Goal: Task Accomplishment & Management: Use online tool/utility

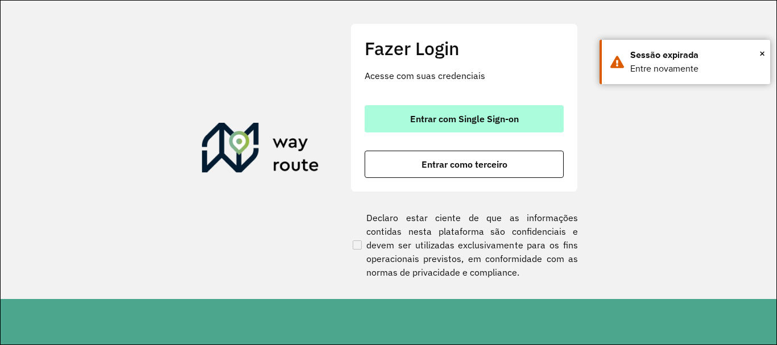
click at [488, 121] on span "Entrar com Single Sign-on" at bounding box center [464, 118] width 109 height 9
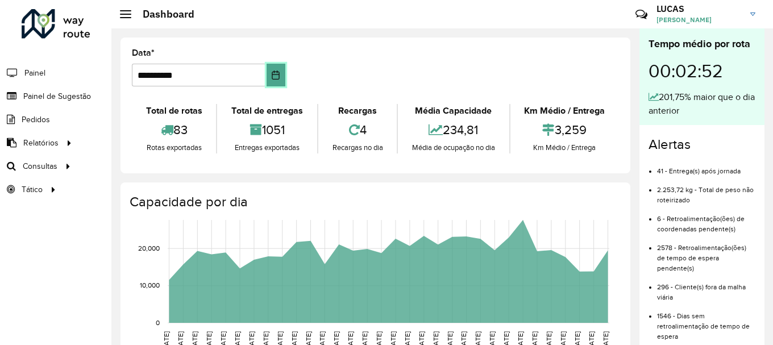
click at [275, 78] on icon "Choose Date" at bounding box center [275, 75] width 9 height 9
drag, startPoint x: 354, startPoint y: 40, endPoint x: 202, endPoint y: 52, distance: 152.9
click at [354, 40] on div "**********" at bounding box center [376, 106] width 510 height 136
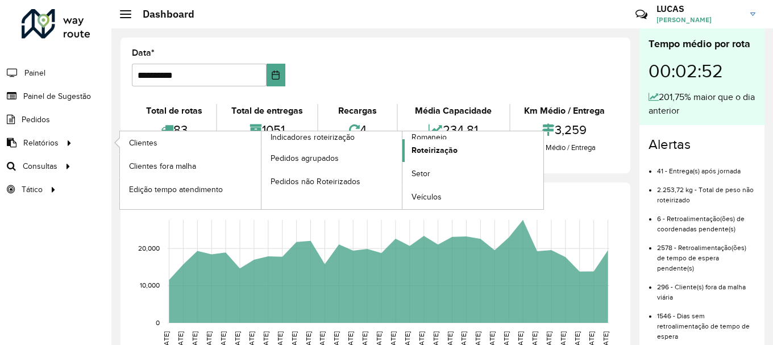
click at [408, 146] on link "Roteirização" at bounding box center [473, 150] width 141 height 23
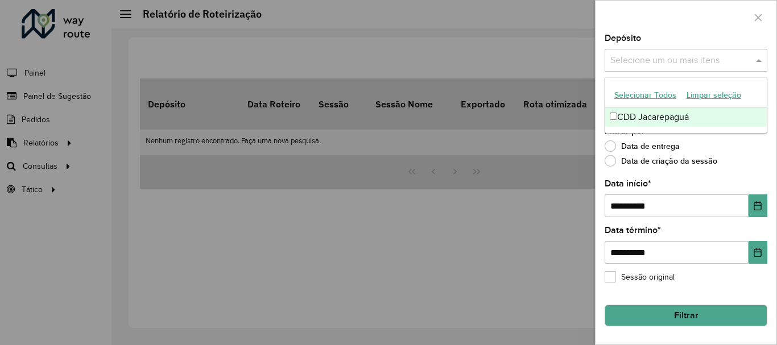
click at [691, 64] on input "text" at bounding box center [680, 61] width 146 height 14
click at [691, 117] on div "CDD Jacarepaguá" at bounding box center [685, 116] width 161 height 19
click at [752, 150] on div "Data de entrega" at bounding box center [685, 149] width 163 height 14
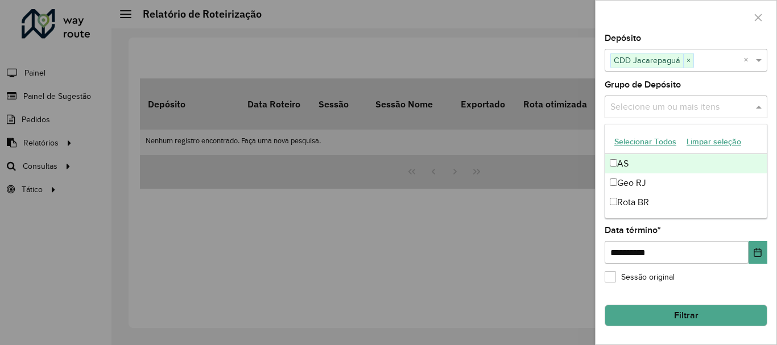
click at [712, 107] on input "text" at bounding box center [680, 108] width 146 height 14
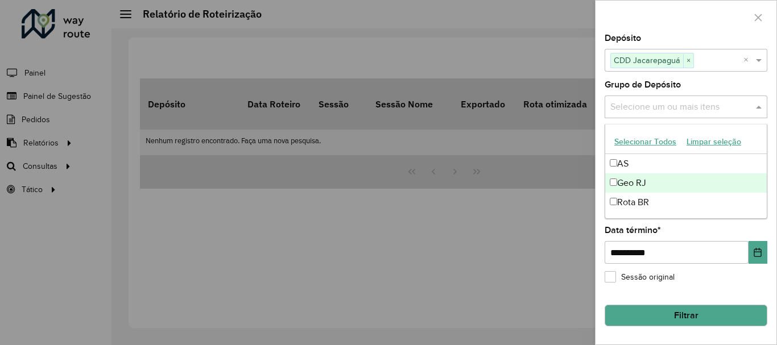
click at [670, 186] on div "Geo RJ" at bounding box center [685, 182] width 161 height 19
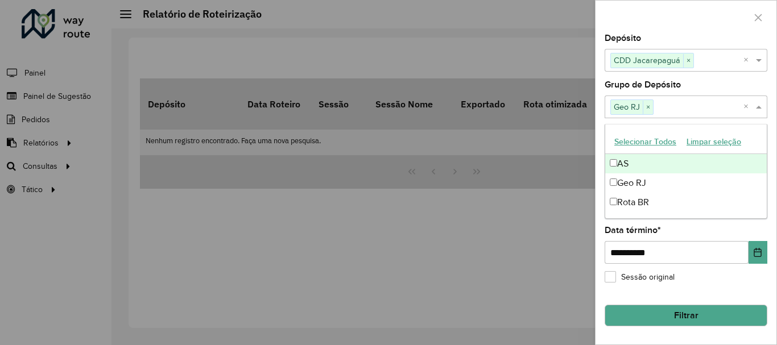
click at [635, 87] on label "Grupo de Depósito" at bounding box center [642, 85] width 76 height 14
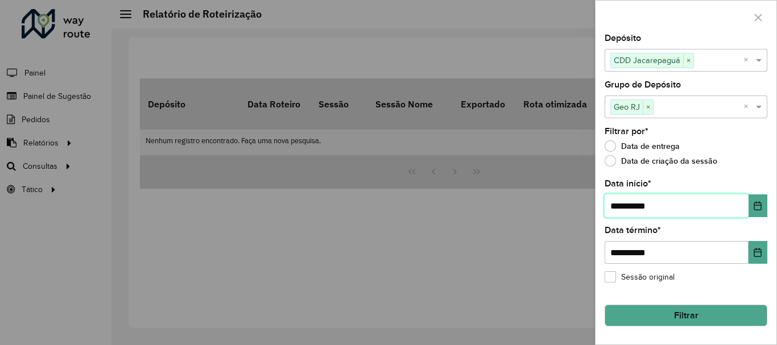
drag, startPoint x: 619, startPoint y: 203, endPoint x: 605, endPoint y: 205, distance: 14.3
click at [605, 205] on input "**********" at bounding box center [676, 205] width 144 height 23
type input "**********"
click at [690, 322] on button "Filtrar" at bounding box center [685, 316] width 163 height 22
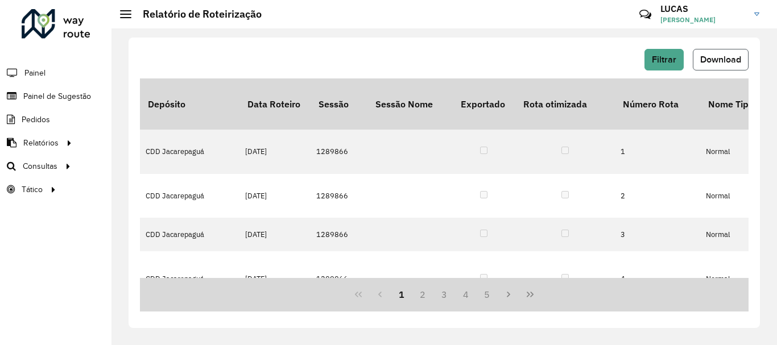
click at [712, 53] on button "Download" at bounding box center [720, 60] width 56 height 22
click at [139, 163] on span "Roteirização" at bounding box center [152, 166] width 46 height 12
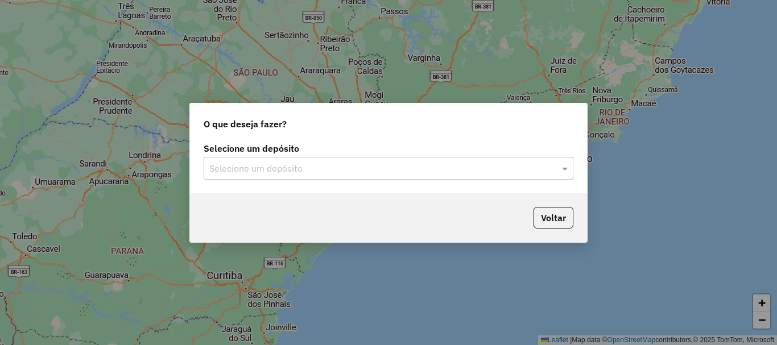
click at [379, 163] on input "text" at bounding box center [376, 169] width 335 height 14
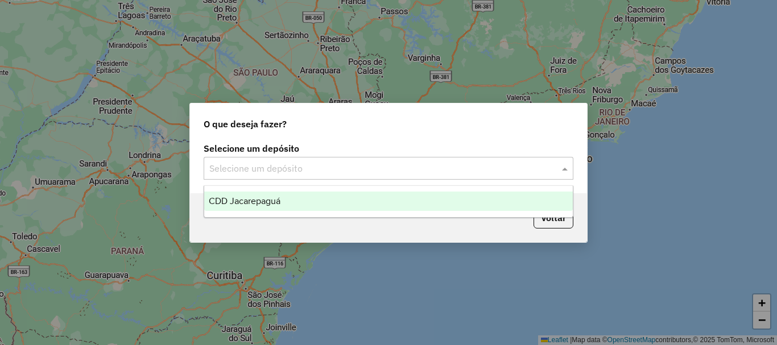
click at [301, 201] on div "CDD Jacarepaguá" at bounding box center [388, 201] width 368 height 19
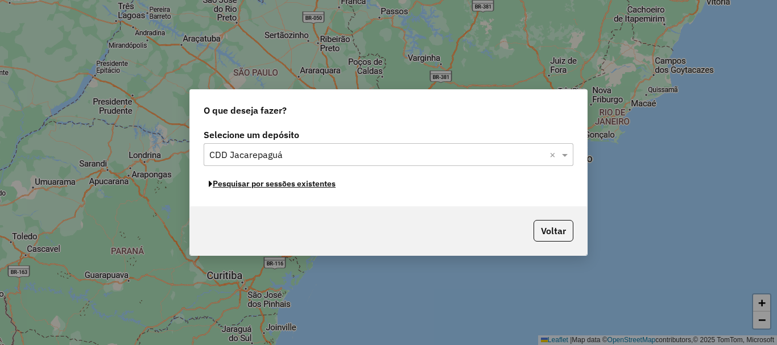
click at [269, 186] on button "Pesquisar por sessões existentes" at bounding box center [272, 184] width 137 height 18
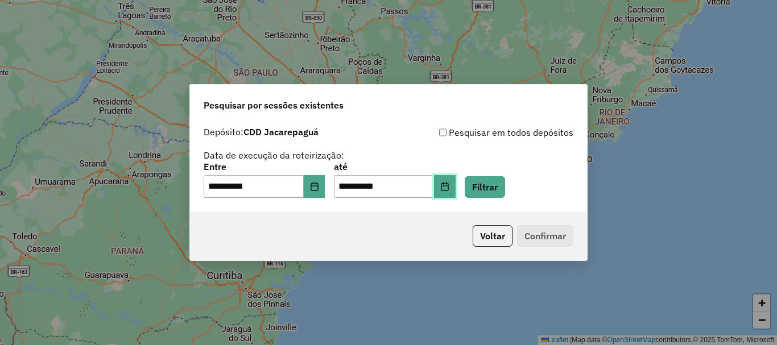
click at [455, 192] on button "Choose Date" at bounding box center [445, 186] width 22 height 23
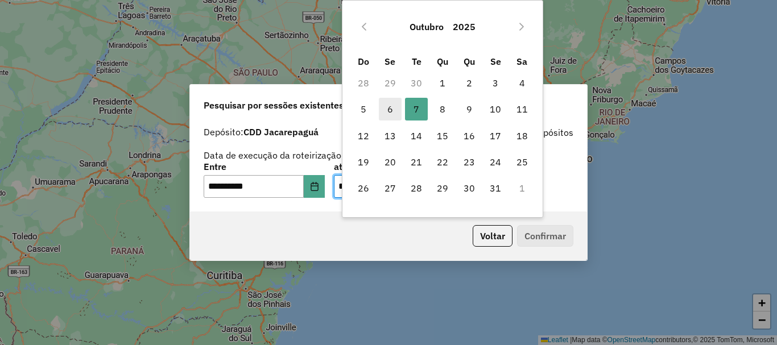
click at [391, 112] on span "6" at bounding box center [390, 109] width 23 height 23
type input "**********"
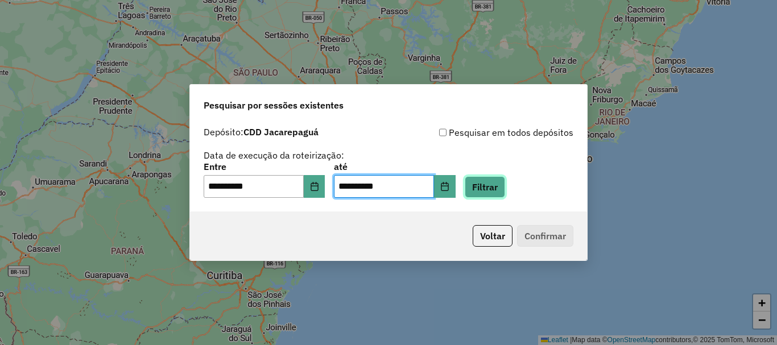
click at [505, 190] on button "Filtrar" at bounding box center [485, 187] width 40 height 22
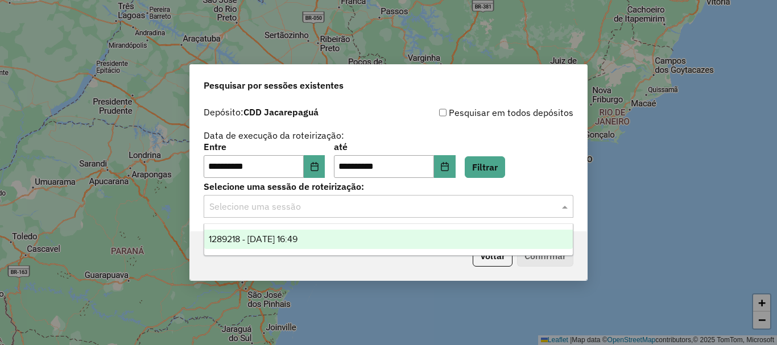
click at [345, 202] on input "text" at bounding box center [376, 207] width 335 height 14
click at [330, 234] on div "1289218 - [DATE] 16:49" at bounding box center [388, 239] width 368 height 19
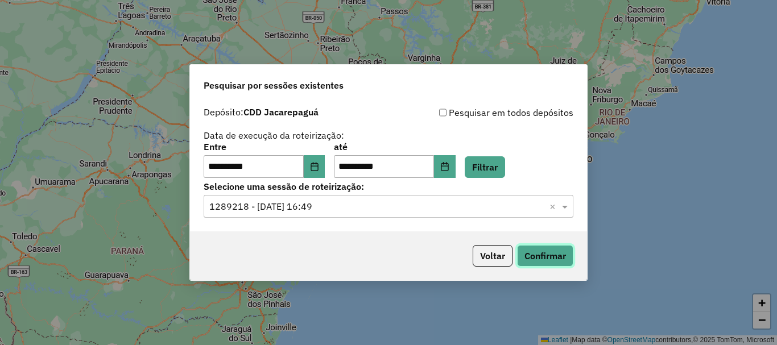
click at [557, 252] on button "Confirmar" at bounding box center [545, 256] width 56 height 22
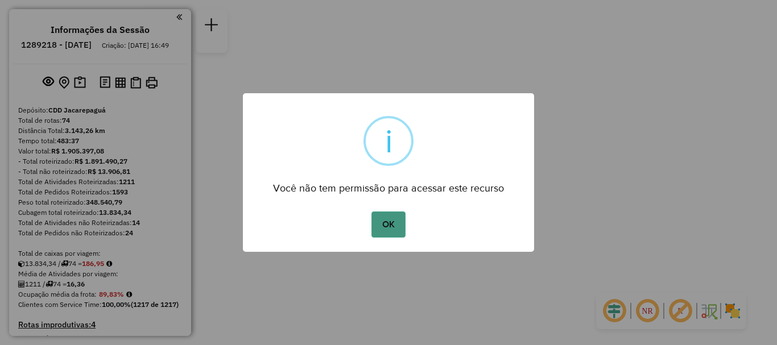
click at [403, 221] on button "OK" at bounding box center [388, 225] width 34 height 26
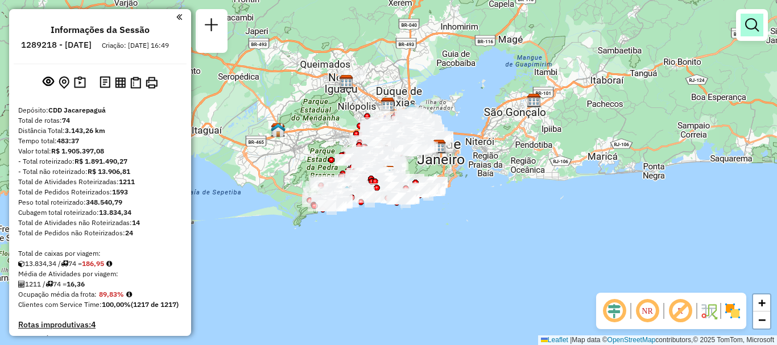
click at [754, 32] on link at bounding box center [751, 25] width 23 height 23
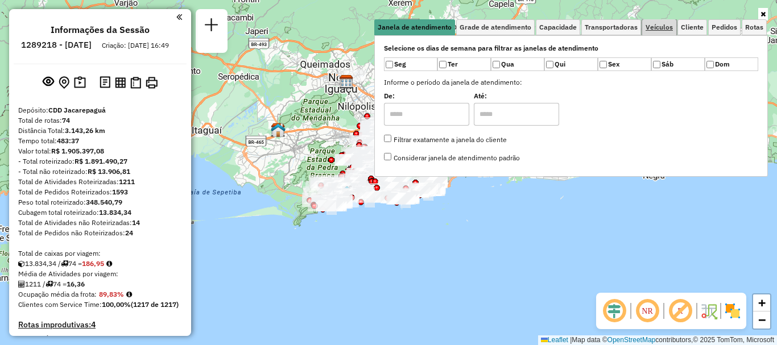
click at [654, 32] on link "Veículos" at bounding box center [659, 27] width 34 height 16
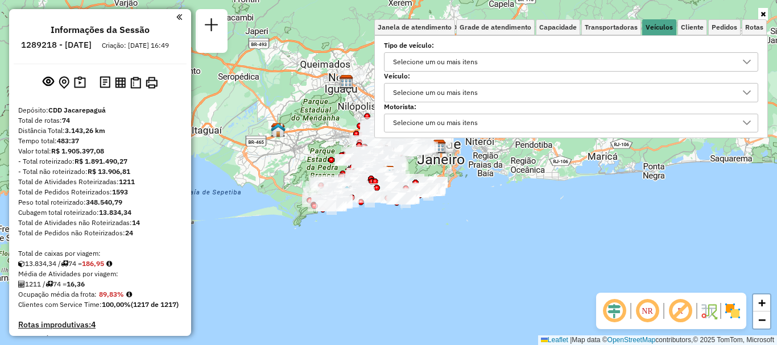
click at [501, 90] on div "Selecione um ou mais itens" at bounding box center [562, 93] width 347 height 18
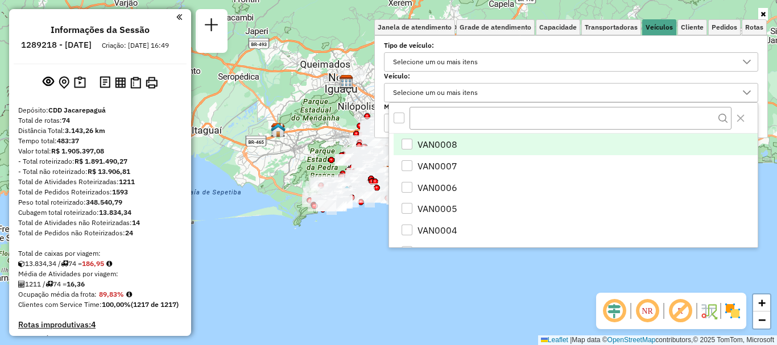
scroll to position [7, 39]
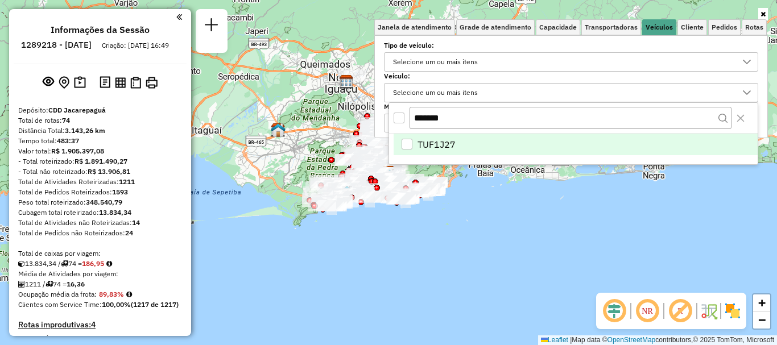
type input "*******"
click at [405, 146] on div "TUF1J27" at bounding box center [406, 144] width 11 height 11
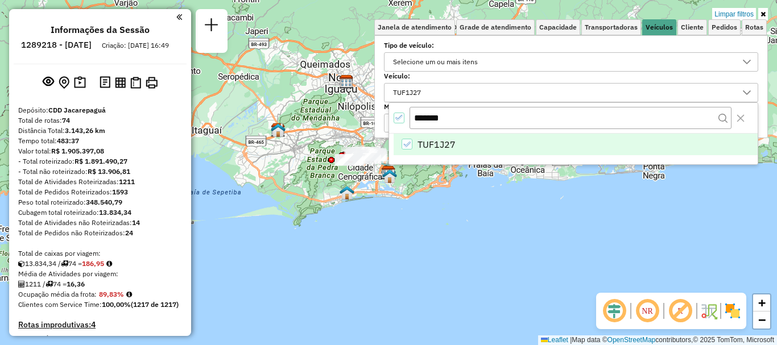
click at [354, 191] on img at bounding box center [346, 192] width 15 height 15
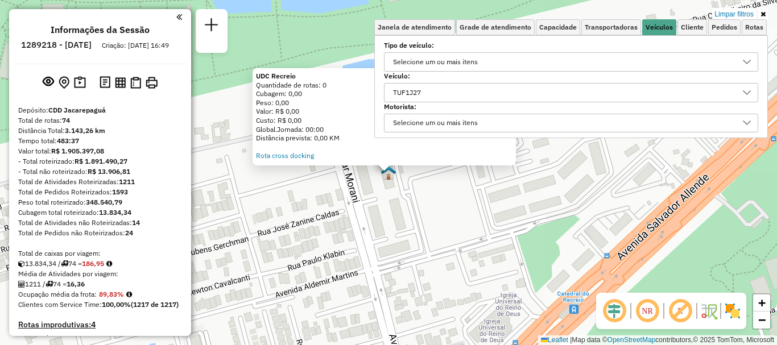
click at [358, 227] on div "UDC Recreio Quantidade de rotas: 0 Cubagem: 0,00 Peso: 0,00 Valor: R$ 0,00 Cust…" at bounding box center [388, 172] width 777 height 345
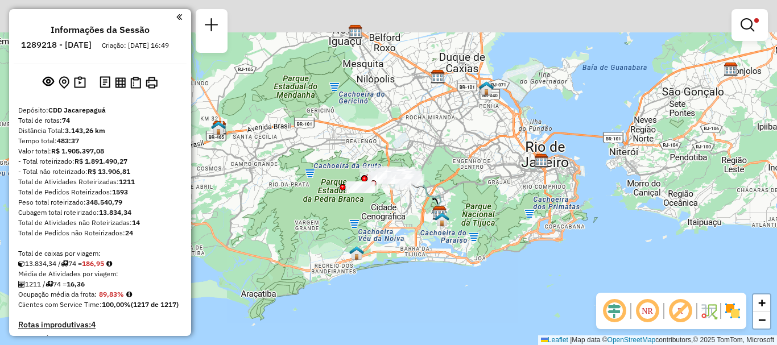
drag, startPoint x: 359, startPoint y: 180, endPoint x: 326, endPoint y: 226, distance: 56.6
click at [326, 226] on div "Limpar filtros Janela de atendimento Grade de atendimento Capacidade Transporta…" at bounding box center [388, 172] width 777 height 345
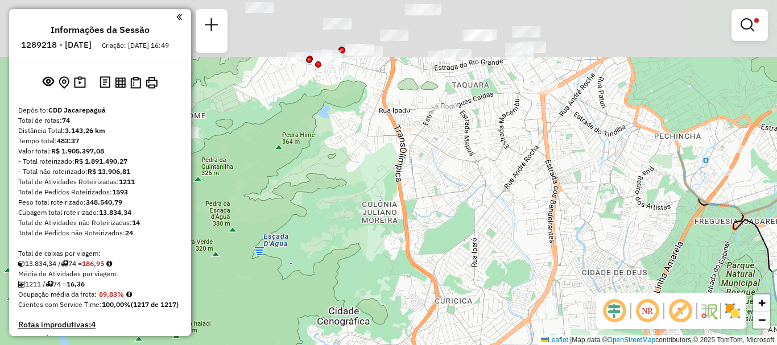
drag, startPoint x: 398, startPoint y: 117, endPoint x: 407, endPoint y: 308, distance: 191.2
click at [407, 309] on div "Limpar filtros Janela de atendimento Grade de atendimento Capacidade Transporta…" at bounding box center [388, 172] width 777 height 345
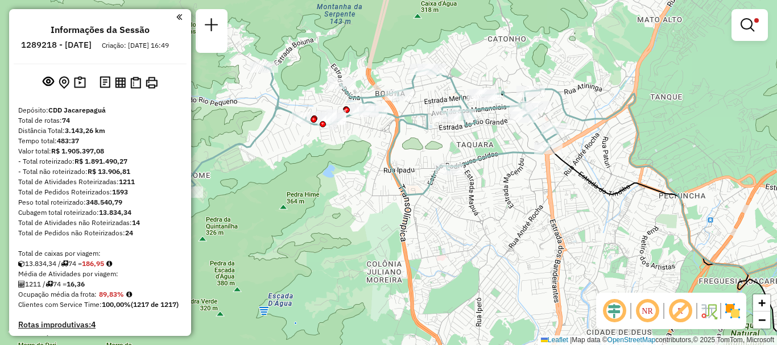
drag, startPoint x: 395, startPoint y: 188, endPoint x: 401, endPoint y: 242, distance: 53.7
click at [401, 242] on div "Limpar filtros Janela de atendimento Grade de atendimento Capacidade Transporta…" at bounding box center [388, 172] width 777 height 345
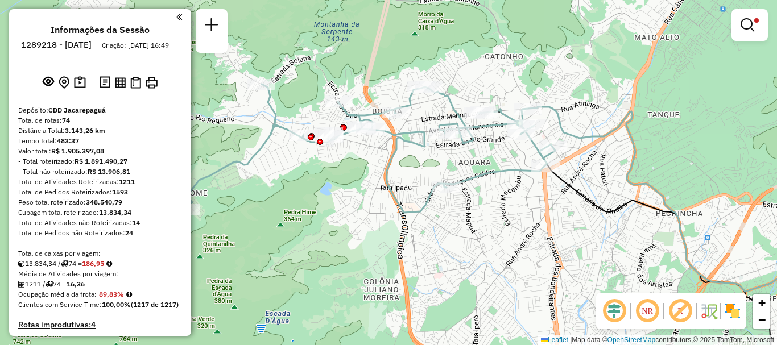
drag, startPoint x: 403, startPoint y: 226, endPoint x: 400, endPoint y: 243, distance: 17.3
click at [400, 243] on div "Limpar filtros Janela de atendimento Grade de atendimento Capacidade Transporta…" at bounding box center [388, 172] width 777 height 345
click at [728, 313] on img at bounding box center [732, 311] width 18 height 18
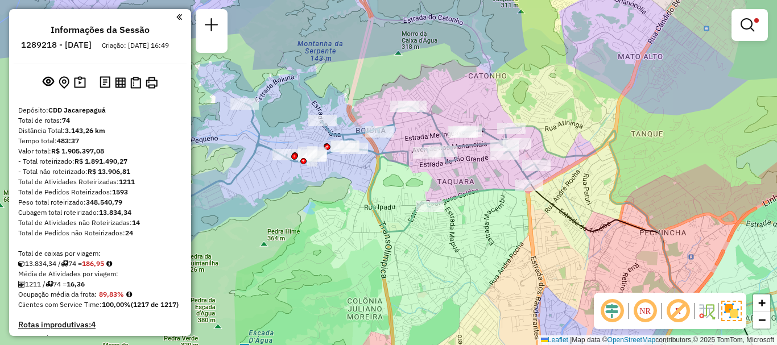
drag, startPoint x: 453, startPoint y: 229, endPoint x: 437, endPoint y: 248, distance: 25.4
click at [437, 248] on div "Limpar filtros Janela de atendimento Grade de atendimento Capacidade Transporta…" at bounding box center [388, 172] width 777 height 345
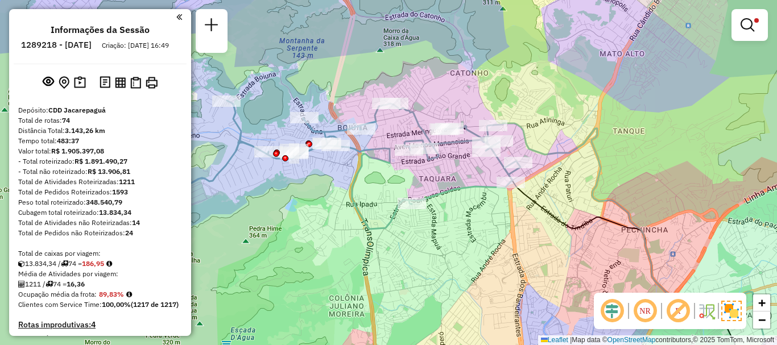
drag, startPoint x: 396, startPoint y: 248, endPoint x: 378, endPoint y: 245, distance: 18.4
click at [378, 245] on div "Limpar filtros Janela de atendimento Grade de atendimento Capacidade Transporta…" at bounding box center [388, 172] width 777 height 345
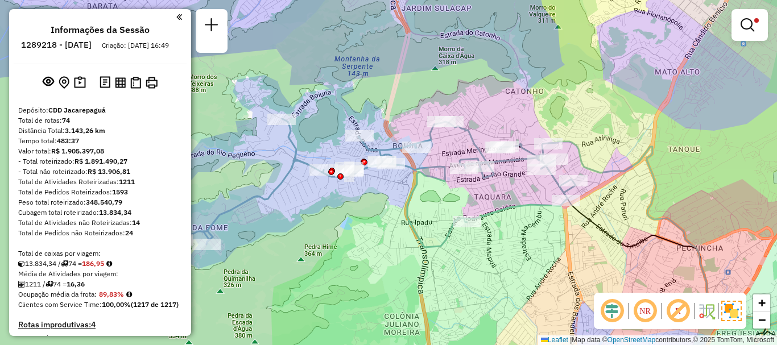
drag, startPoint x: 306, startPoint y: 217, endPoint x: 323, endPoint y: 214, distance: 17.2
click at [323, 214] on div "Limpar filtros Janela de atendimento Grade de atendimento Capacidade Transporta…" at bounding box center [388, 172] width 777 height 345
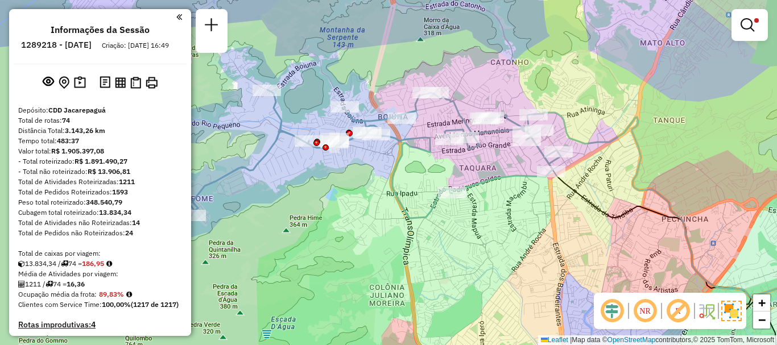
drag, startPoint x: 342, startPoint y: 242, endPoint x: 322, endPoint y: 214, distance: 35.0
click at [322, 214] on div "Limpar filtros Janela de atendimento Grade de atendimento Capacidade Transporta…" at bounding box center [388, 172] width 777 height 345
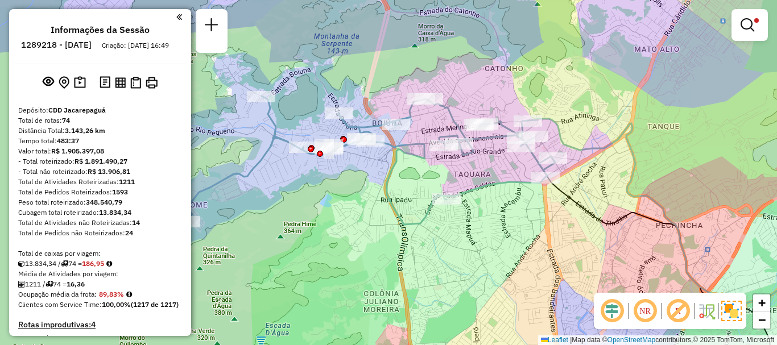
drag, startPoint x: 318, startPoint y: 214, endPoint x: 312, endPoint y: 220, distance: 8.5
click at [312, 220] on div "Limpar filtros Janela de atendimento Grade de atendimento Capacidade Transporta…" at bounding box center [388, 172] width 777 height 345
